Goal: Task Accomplishment & Management: Use online tool/utility

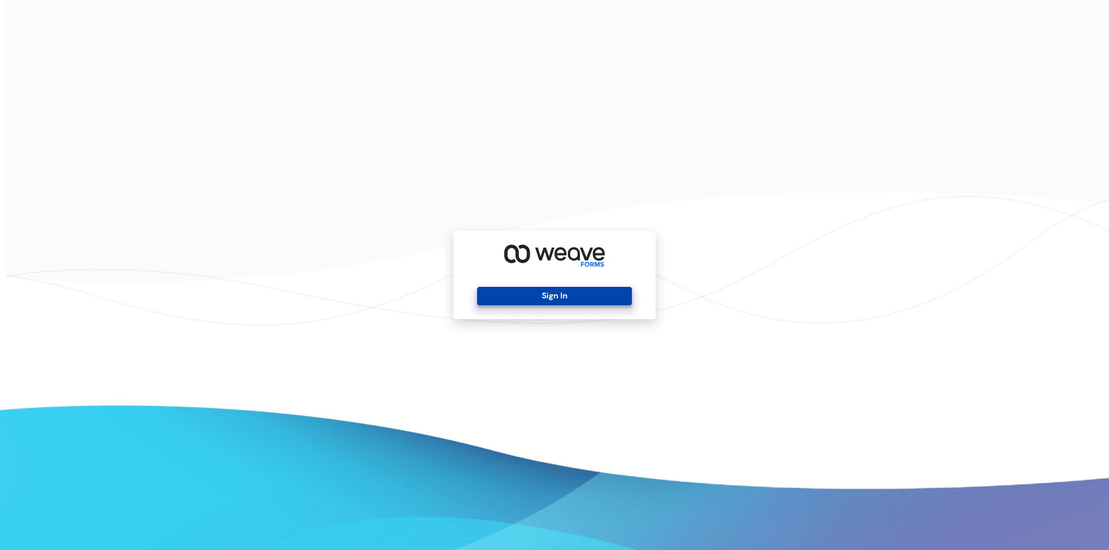
click at [568, 296] on button "Sign In" at bounding box center [554, 296] width 154 height 18
